Goal: Information Seeking & Learning: Learn about a topic

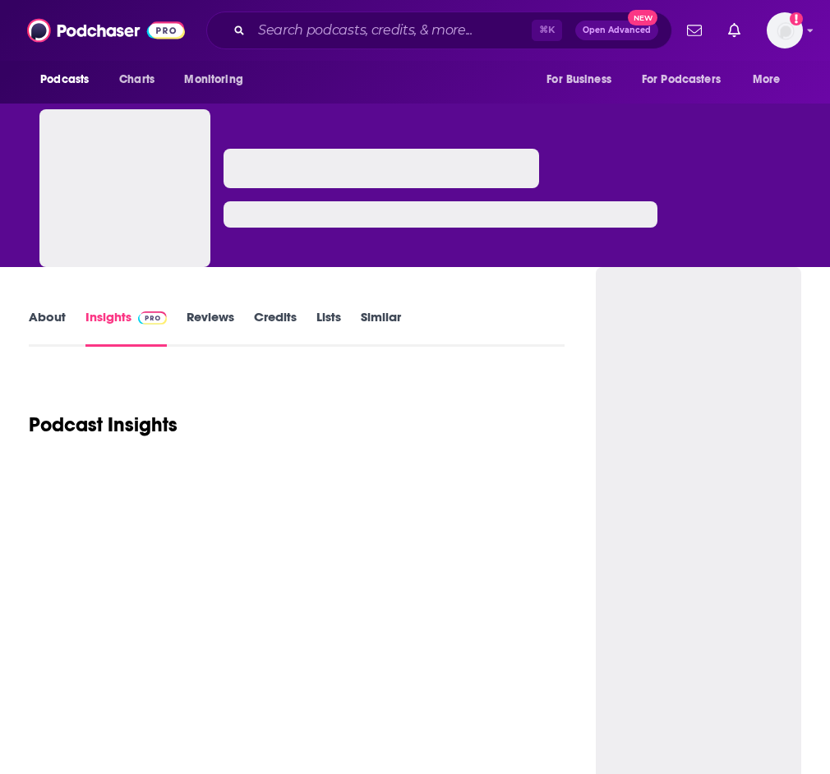
click at [245, 23] on div "⌘ K Open Advanced New" at bounding box center [439, 31] width 466 height 38
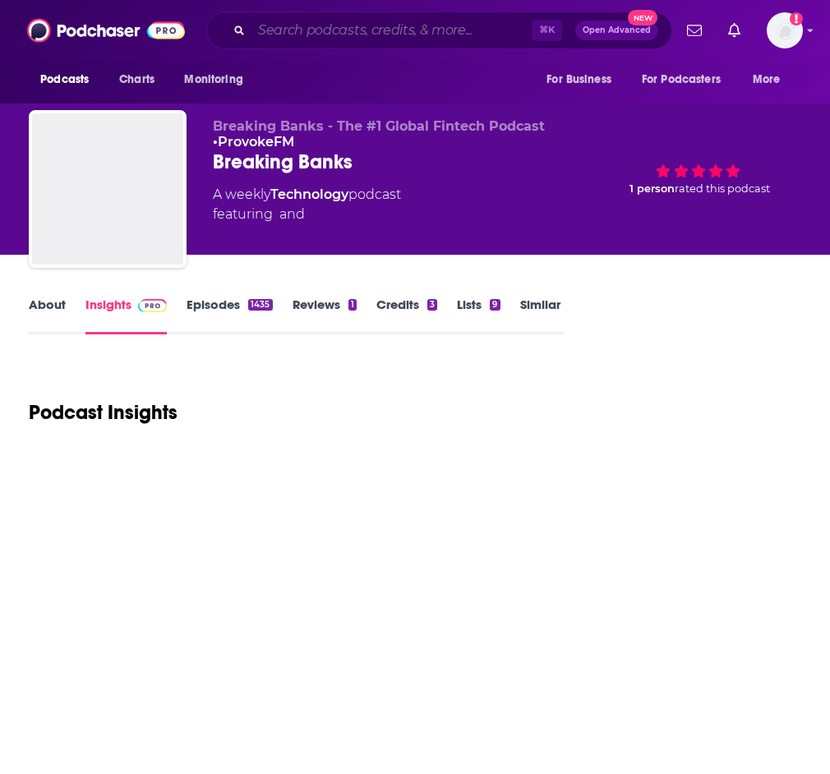
click at [277, 34] on input "Search podcasts, credits, & more..." at bounding box center [392, 30] width 280 height 26
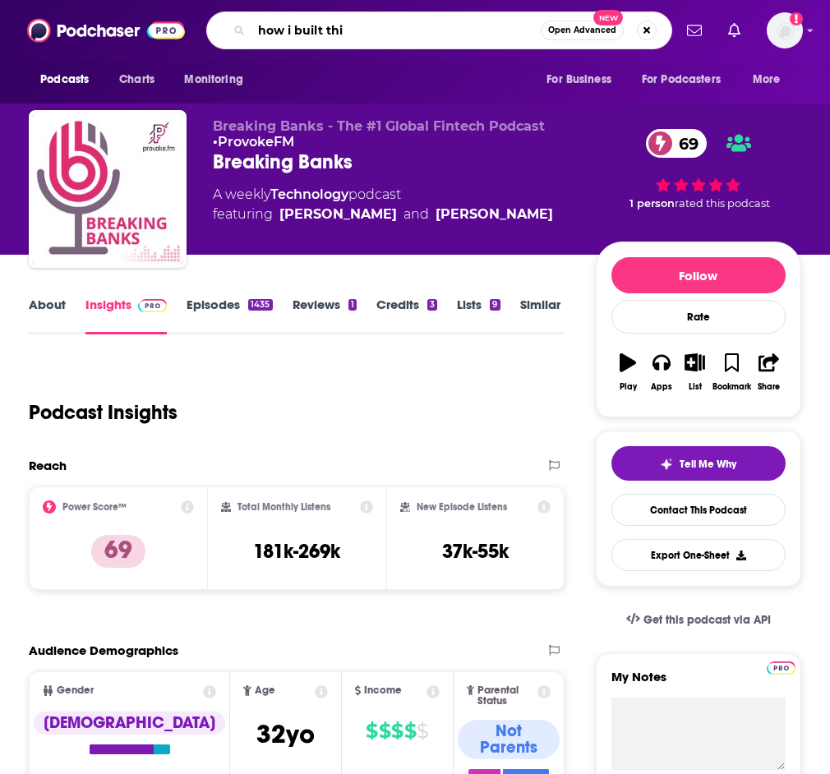
type input "how i built this"
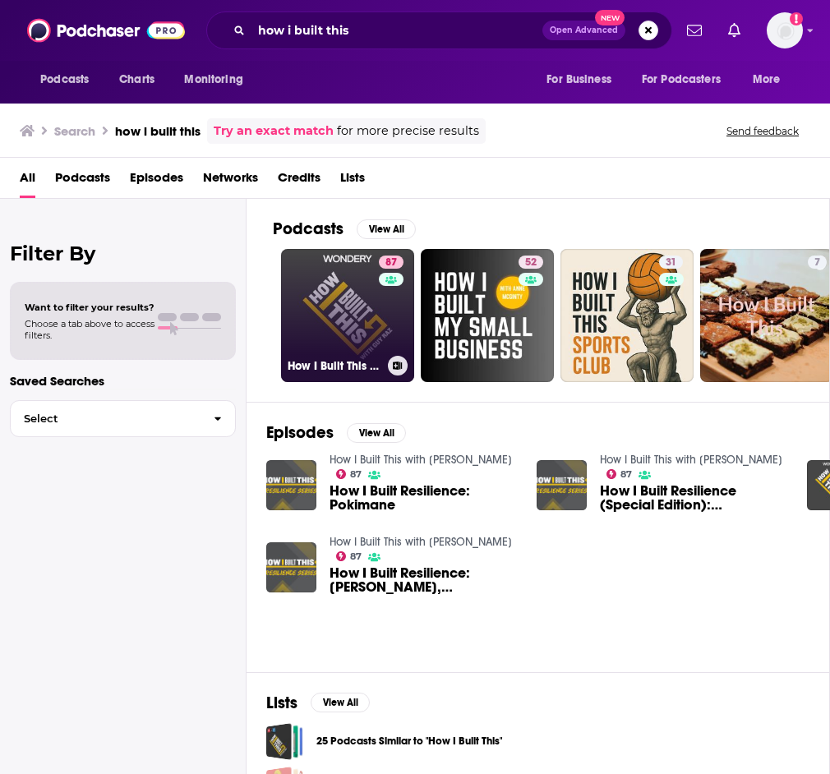
click at [344, 303] on link "87 How I Built This with [PERSON_NAME]" at bounding box center [347, 315] width 133 height 133
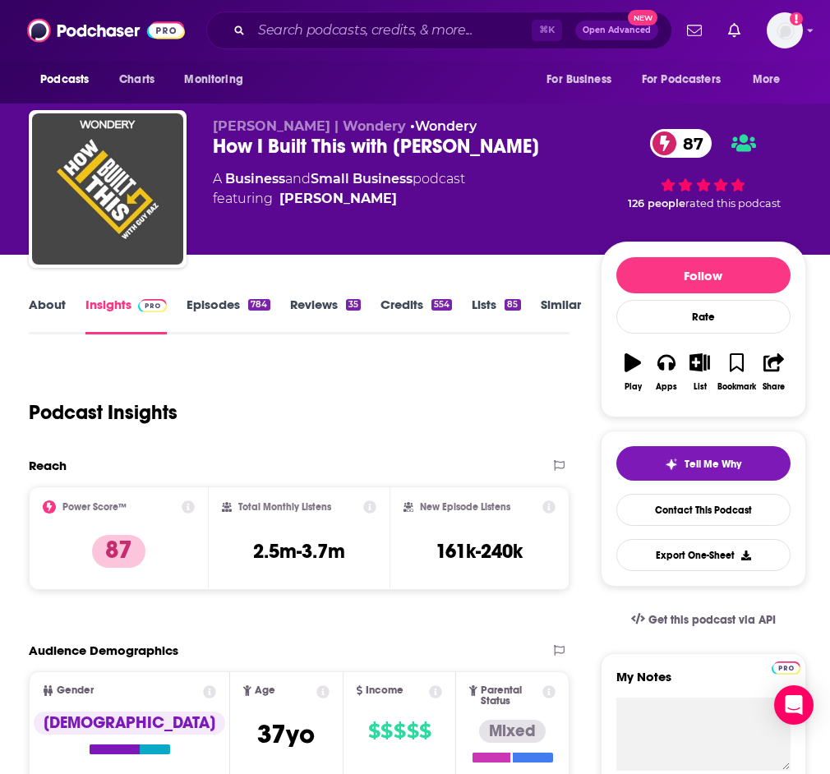
click at [238, 321] on link "Episodes 784" at bounding box center [228, 316] width 83 height 38
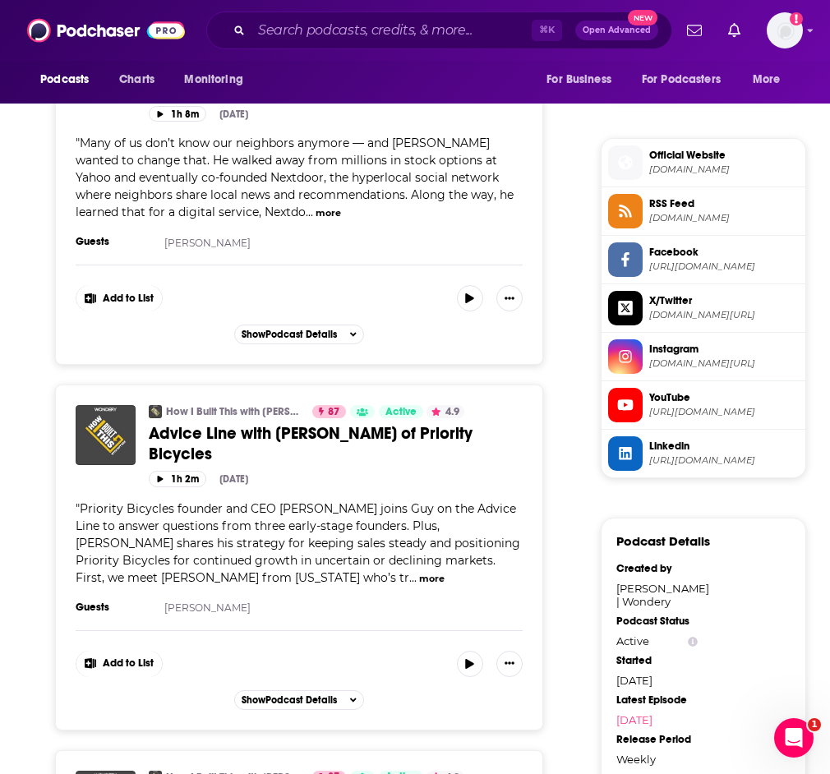
scroll to position [1596, 0]
